Goal: Information Seeking & Learning: Learn about a topic

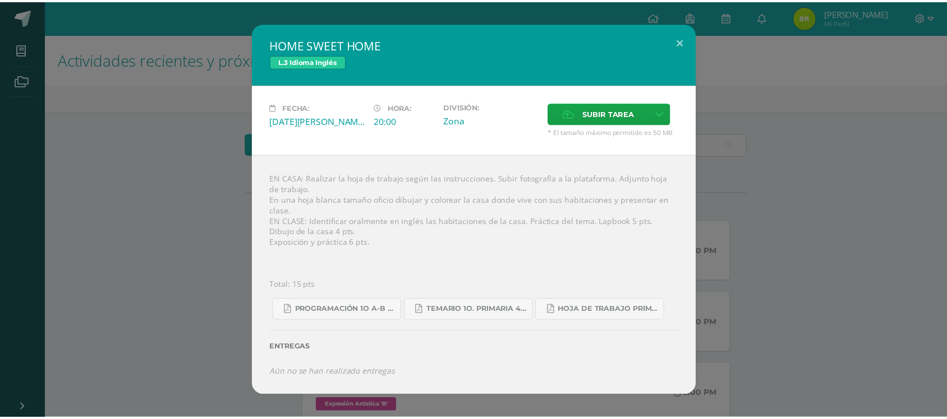
scroll to position [223, 0]
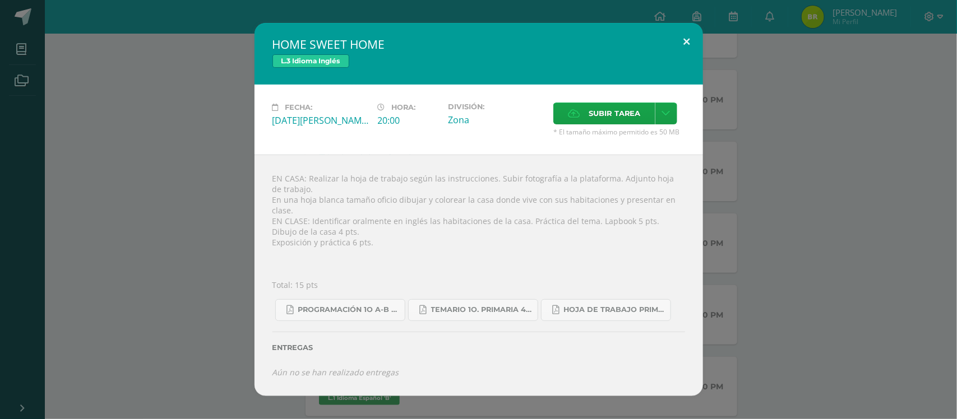
click at [687, 46] on button at bounding box center [687, 42] width 32 height 38
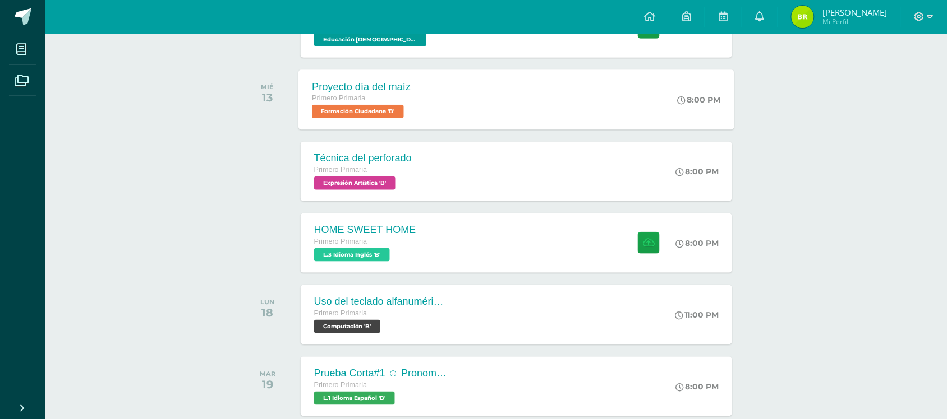
click at [351, 107] on span "Formación Ciudadana 'B'" at bounding box center [358, 111] width 92 height 13
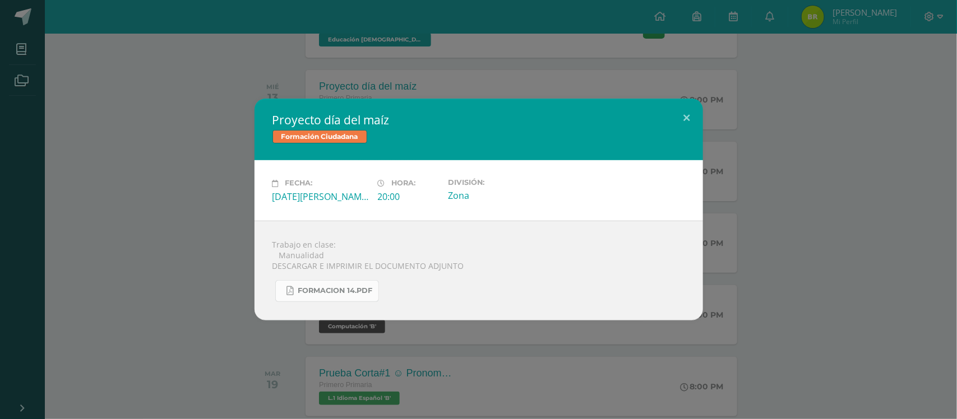
click at [335, 296] on link "FORMACION 14.pdf" at bounding box center [327, 291] width 104 height 22
click at [689, 117] on button at bounding box center [687, 118] width 32 height 38
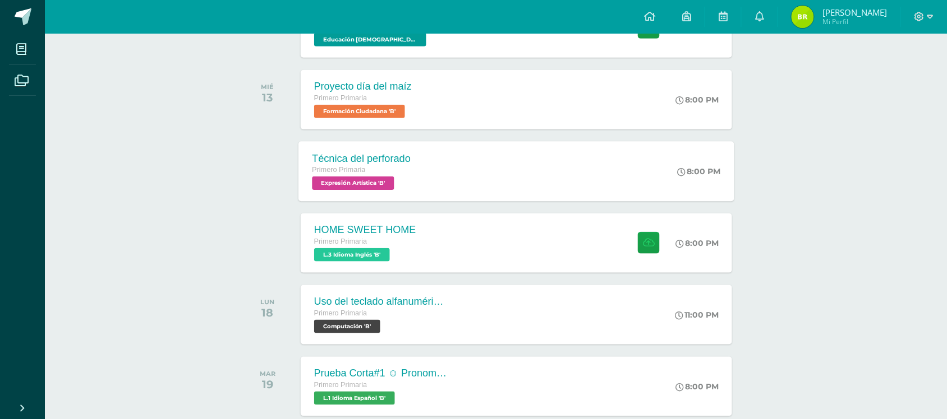
click at [344, 181] on span "Expresión Artística 'B'" at bounding box center [353, 183] width 82 height 13
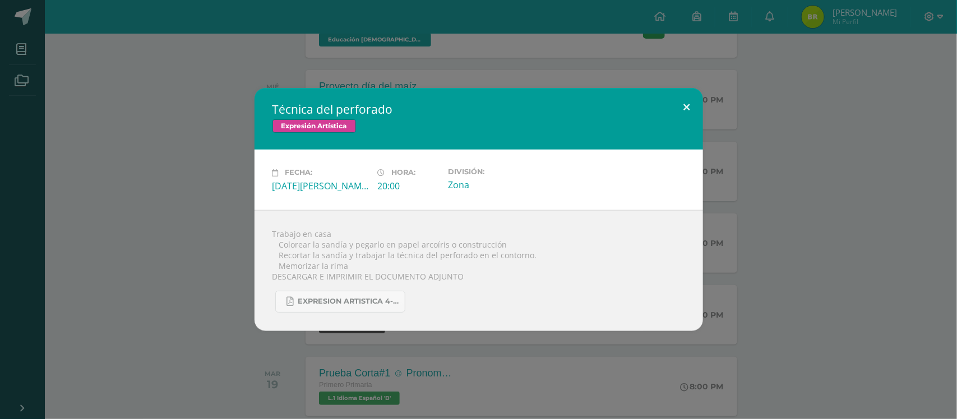
click at [684, 107] on button at bounding box center [687, 107] width 32 height 38
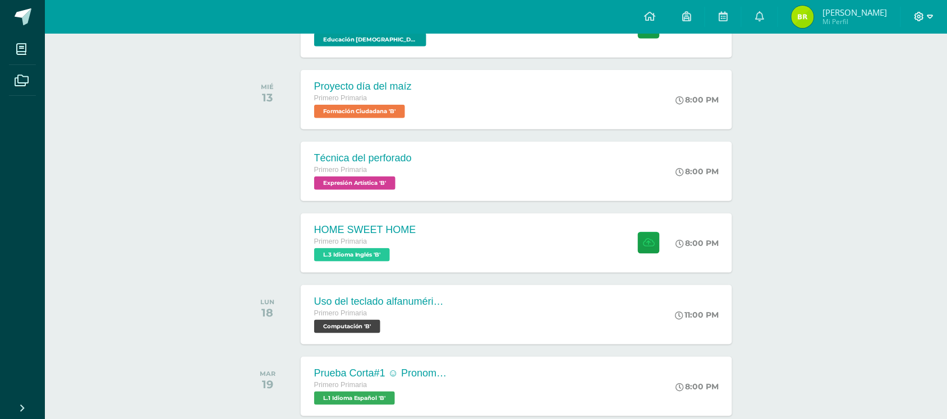
click at [928, 12] on icon at bounding box center [930, 17] width 6 height 10
click at [861, 82] on link "Cerrar sesión" at bounding box center [889, 77] width 89 height 16
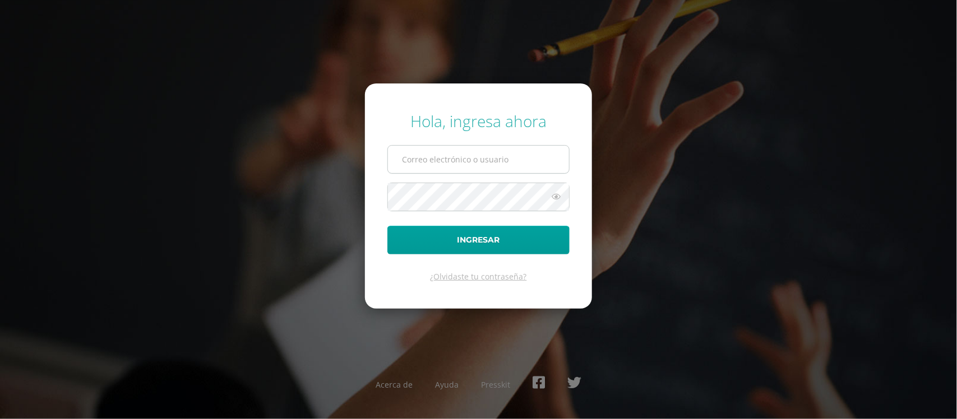
click at [481, 164] on input "text" at bounding box center [478, 159] width 181 height 27
type input "591@laestrella.edu.gt"
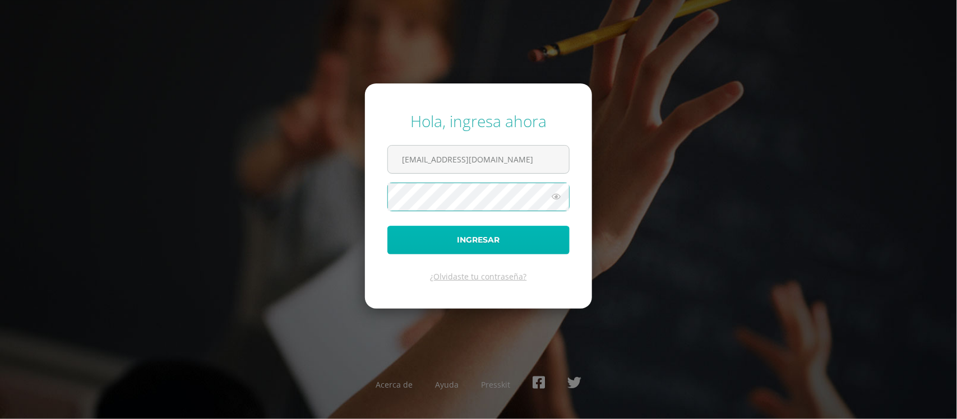
click at [472, 242] on button "Ingresar" at bounding box center [478, 240] width 182 height 29
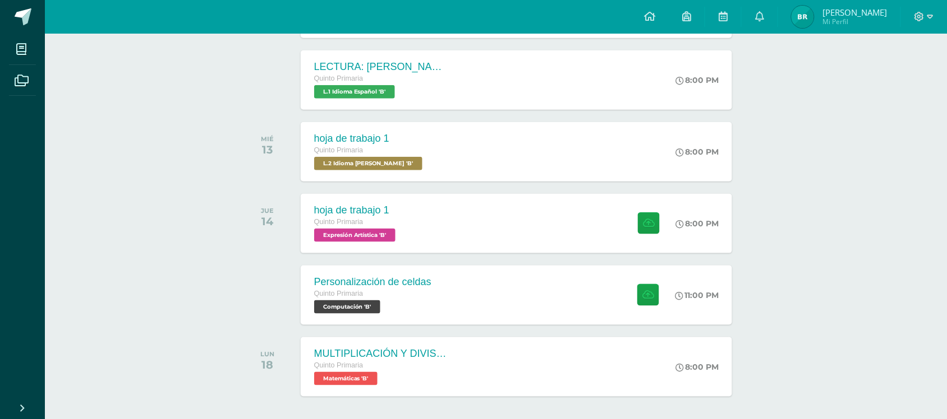
scroll to position [244, 0]
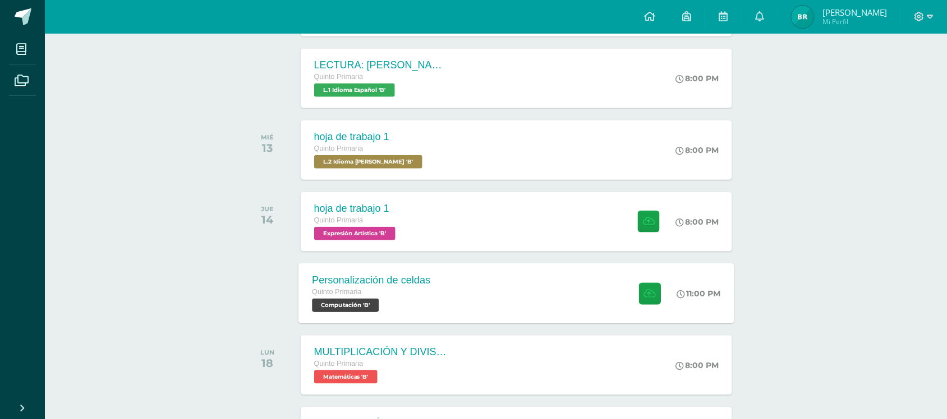
click at [355, 303] on span "Computación 'B'" at bounding box center [345, 305] width 67 height 13
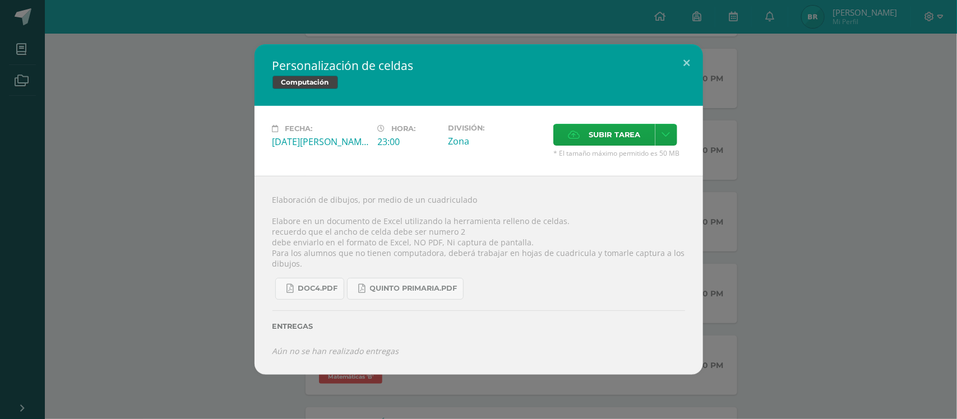
click at [542, 324] on label "Entregas" at bounding box center [479, 326] width 413 height 8
click at [304, 290] on span "Doc4.pdf" at bounding box center [318, 288] width 40 height 9
click at [685, 61] on button at bounding box center [687, 63] width 32 height 38
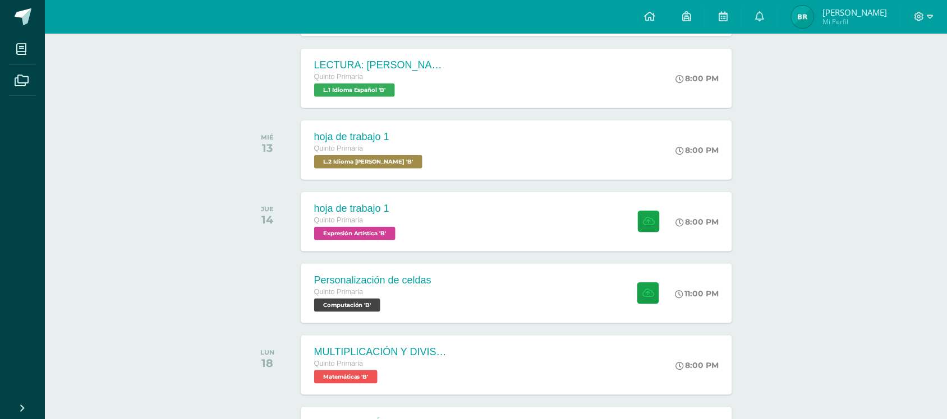
click at [935, 18] on div at bounding box center [924, 17] width 46 height 34
click at [929, 15] on icon at bounding box center [930, 17] width 6 height 10
click at [902, 71] on link "Cerrar sesión" at bounding box center [889, 77] width 89 height 16
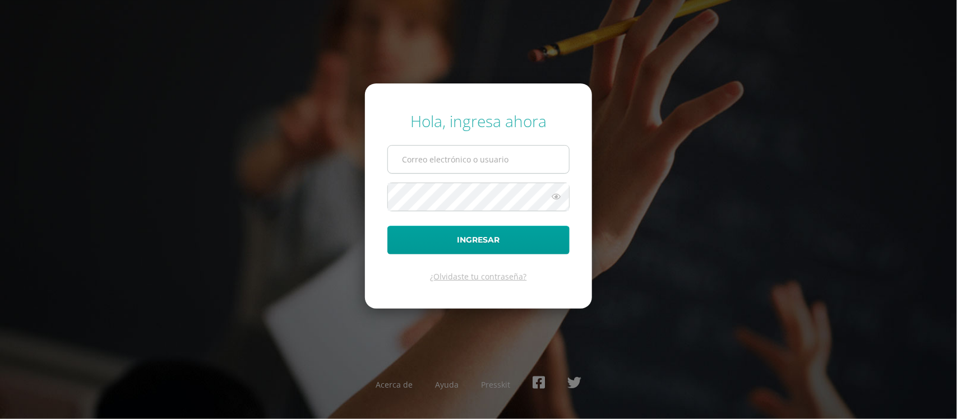
click at [545, 154] on input "text" at bounding box center [478, 159] width 181 height 27
click at [544, 164] on input "[EMAIL_ADDRESS][DOMAIN_NAME]" at bounding box center [478, 159] width 181 height 27
click at [544, 158] on input "[EMAIL_ADDRESS][DOMAIN_NAME]" at bounding box center [478, 159] width 181 height 27
type input "5"
click at [525, 163] on input "text" at bounding box center [478, 159] width 181 height 27
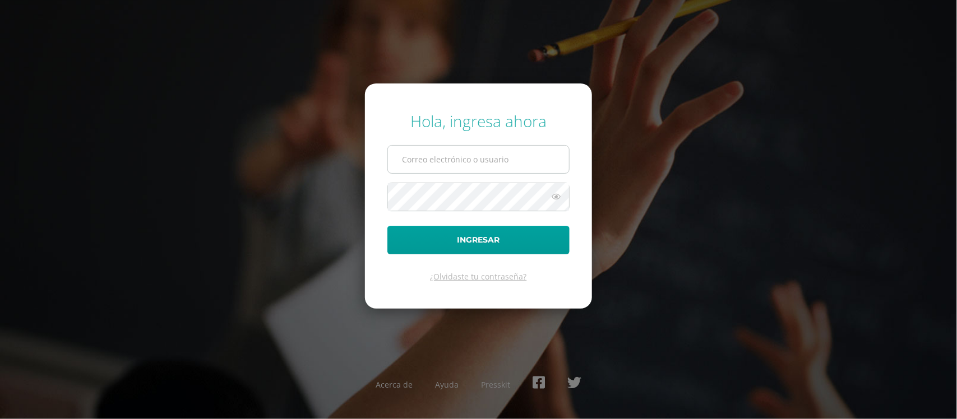
type input "[EMAIL_ADDRESS][DOMAIN_NAME]"
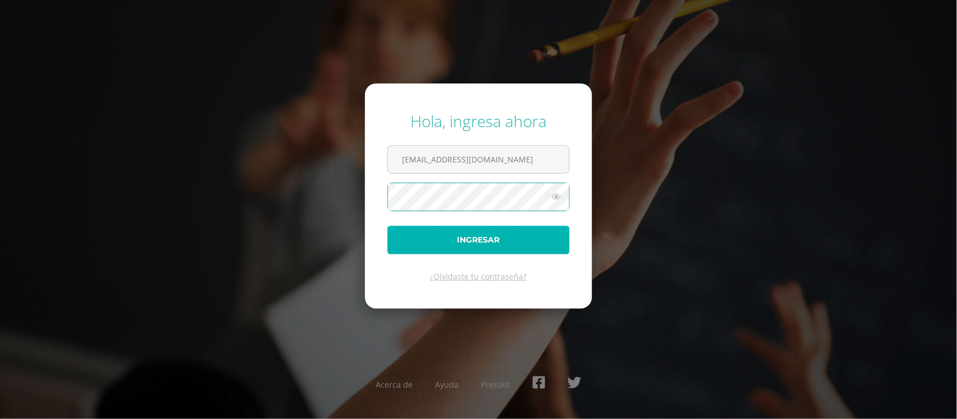
click at [488, 246] on button "Ingresar" at bounding box center [478, 240] width 182 height 29
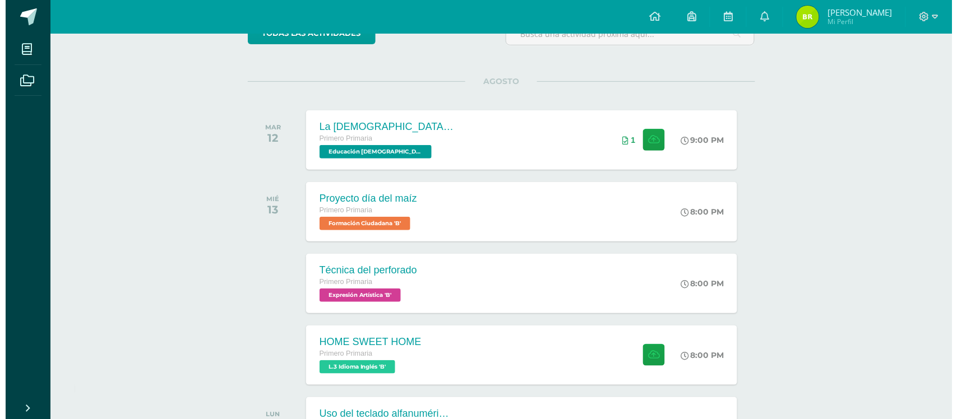
scroll to position [112, 0]
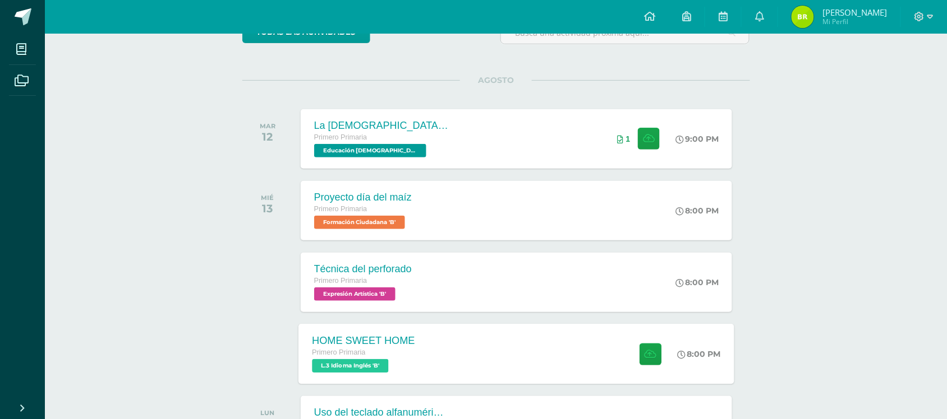
click at [380, 360] on span "L.3 Idioma Inglés 'B'" at bounding box center [350, 365] width 76 height 13
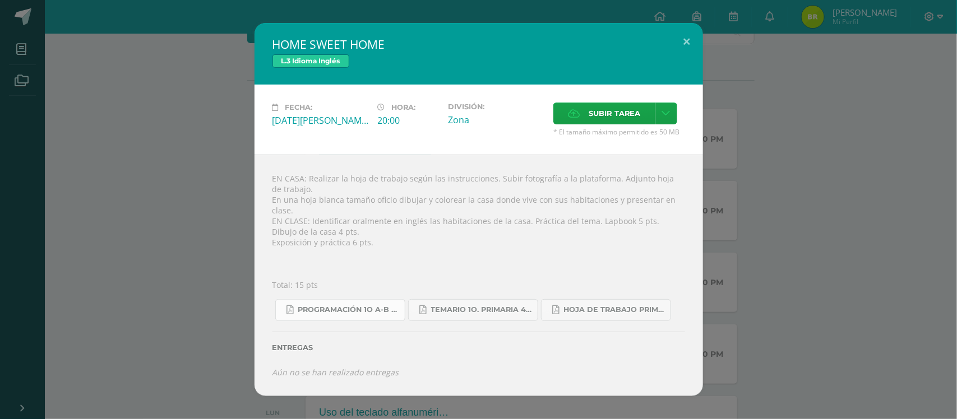
click at [357, 306] on span "Programación 1o A-B Inglés.pdf" at bounding box center [348, 310] width 101 height 9
click at [619, 306] on span "Hoja de trabajo PRIMERO1.pdf" at bounding box center [614, 310] width 101 height 9
